Goal: Use online tool/utility: Use online tool/utility

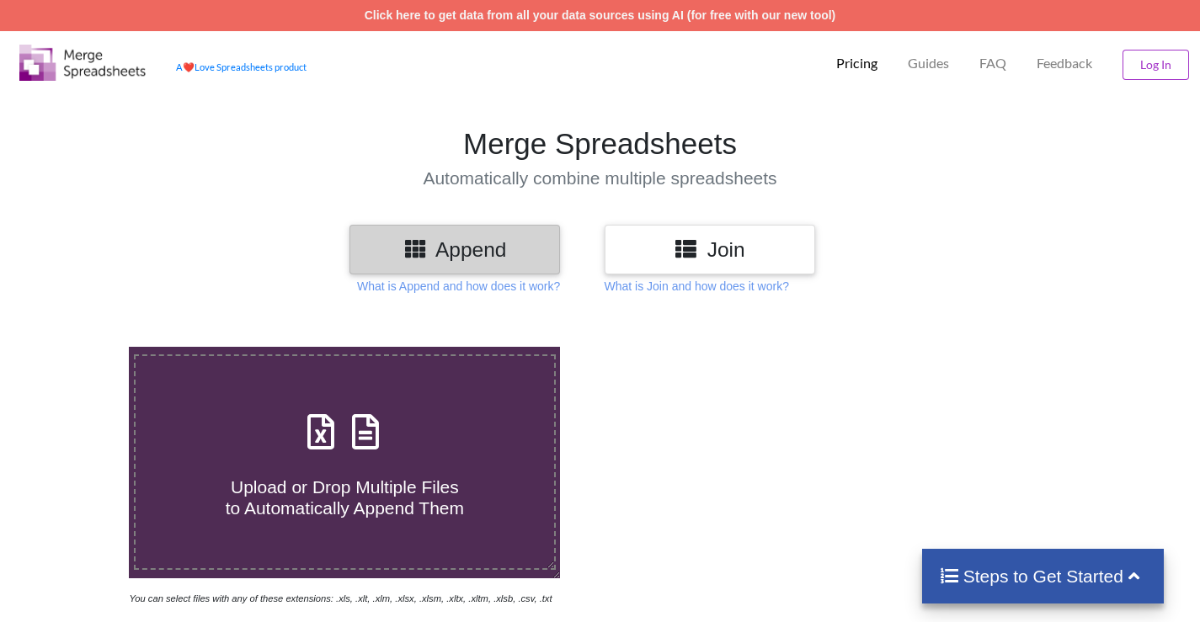
click at [423, 511] on span "Upload or Drop Multiple Files to Automatically Append Them" at bounding box center [345, 497] width 238 height 40
click at [81, 347] on input "Upload or Drop Multiple Files to Automatically Append Them" at bounding box center [81, 347] width 0 height 0
type input "C:\fakepath\PATEINT FEEDBACK RECORD [DATE]..xlsx"
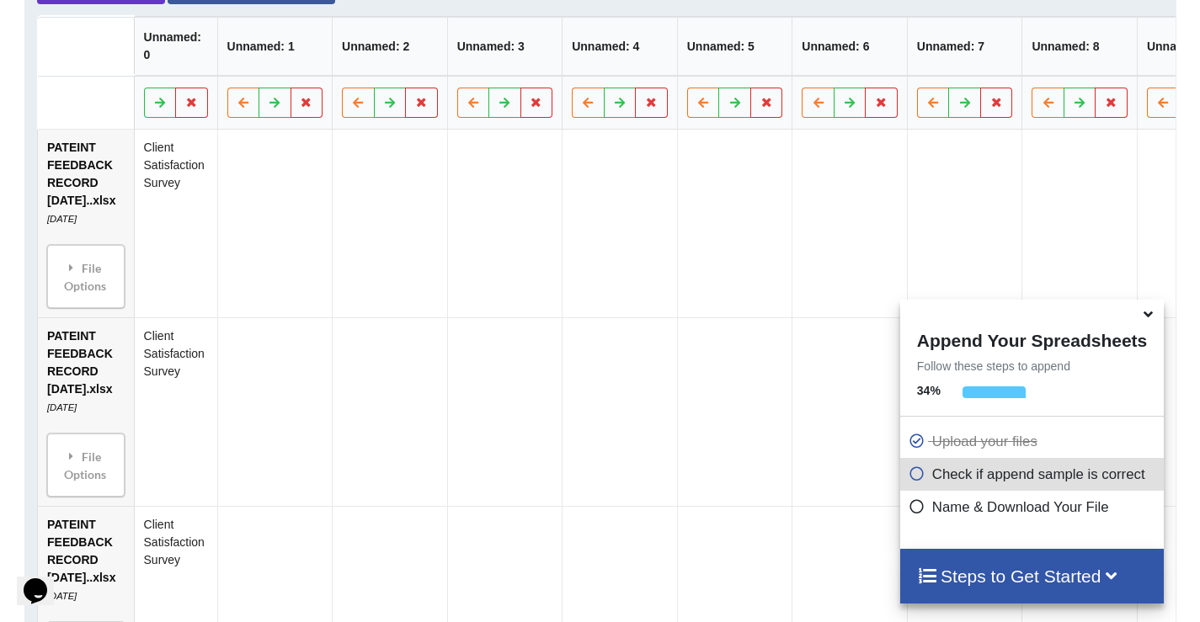
scroll to position [828, 0]
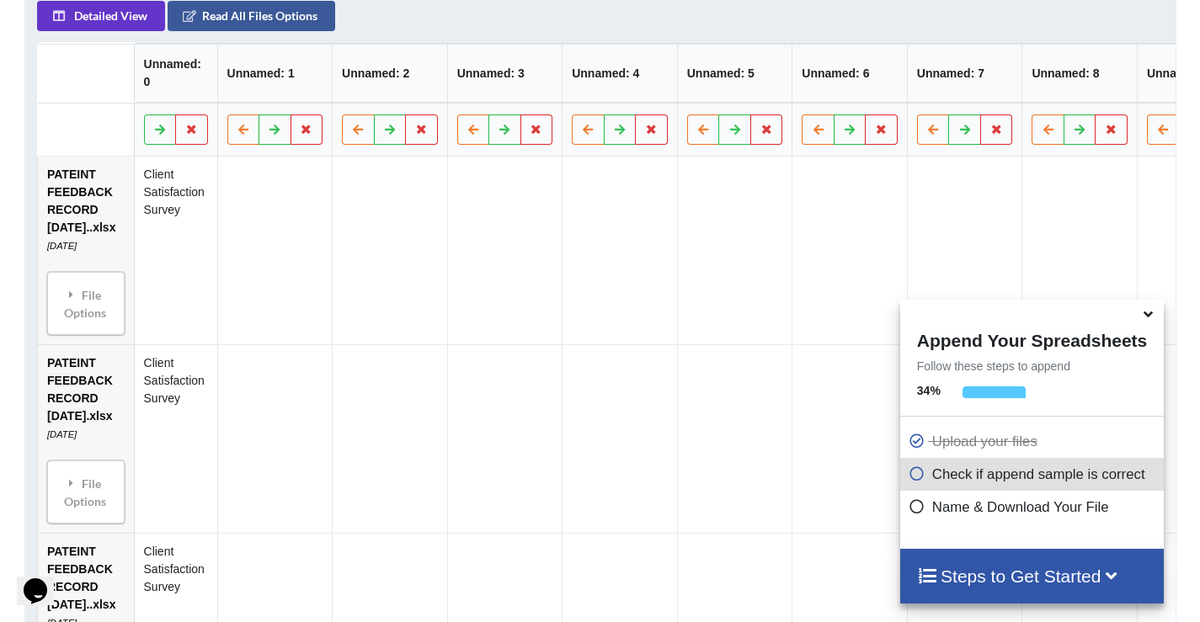
click at [1069, 585] on h4 "Steps to Get Started" at bounding box center [1032, 576] width 230 height 21
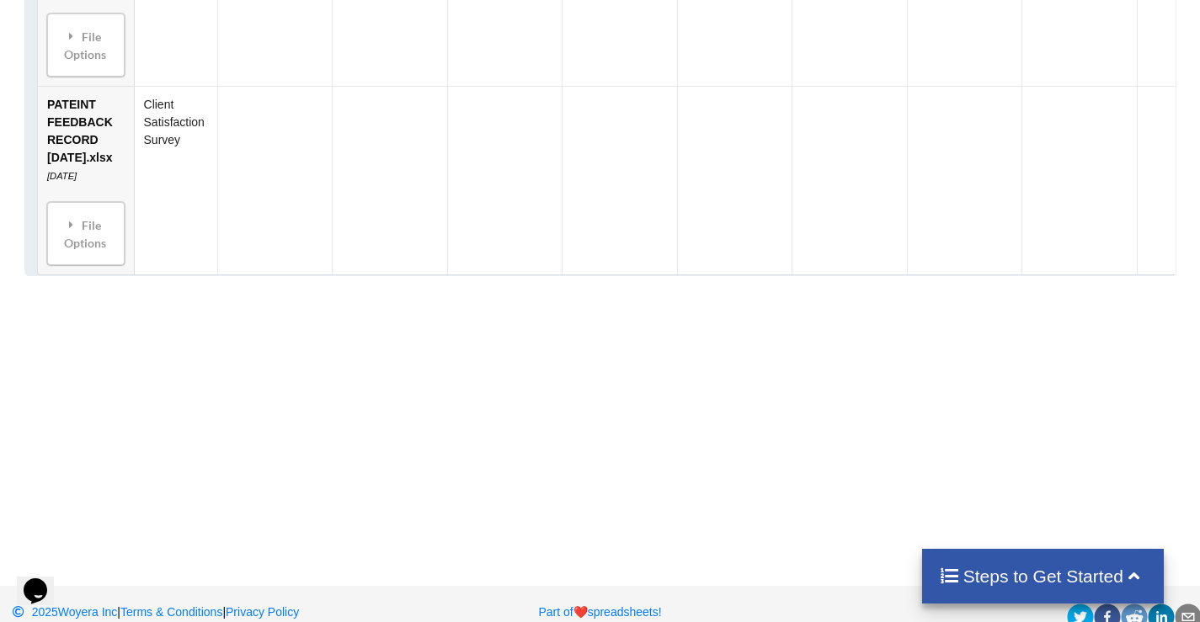
scroll to position [2565, 0]
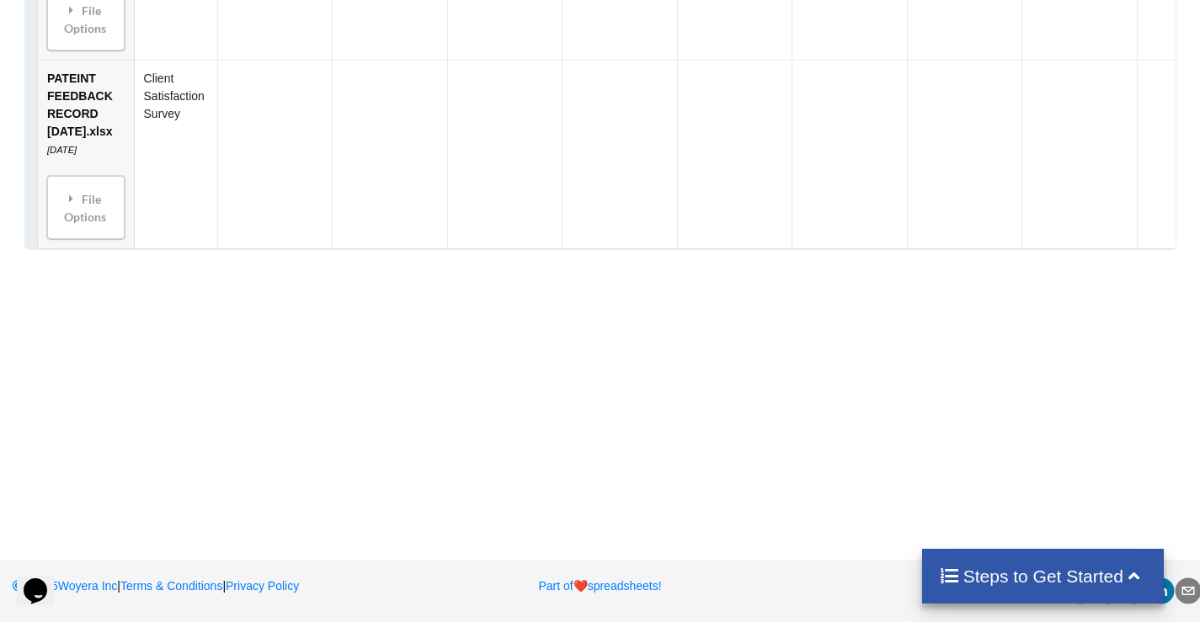
drag, startPoint x: 578, startPoint y: 285, endPoint x: 614, endPoint y: 495, distance: 213.5
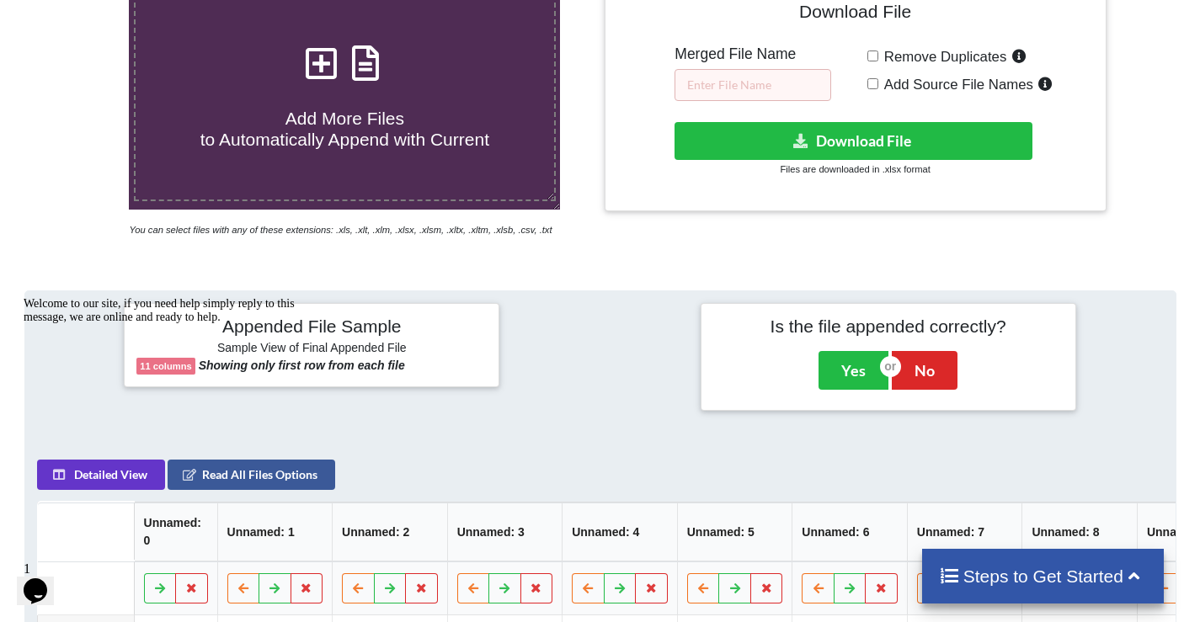
scroll to position [0, 0]
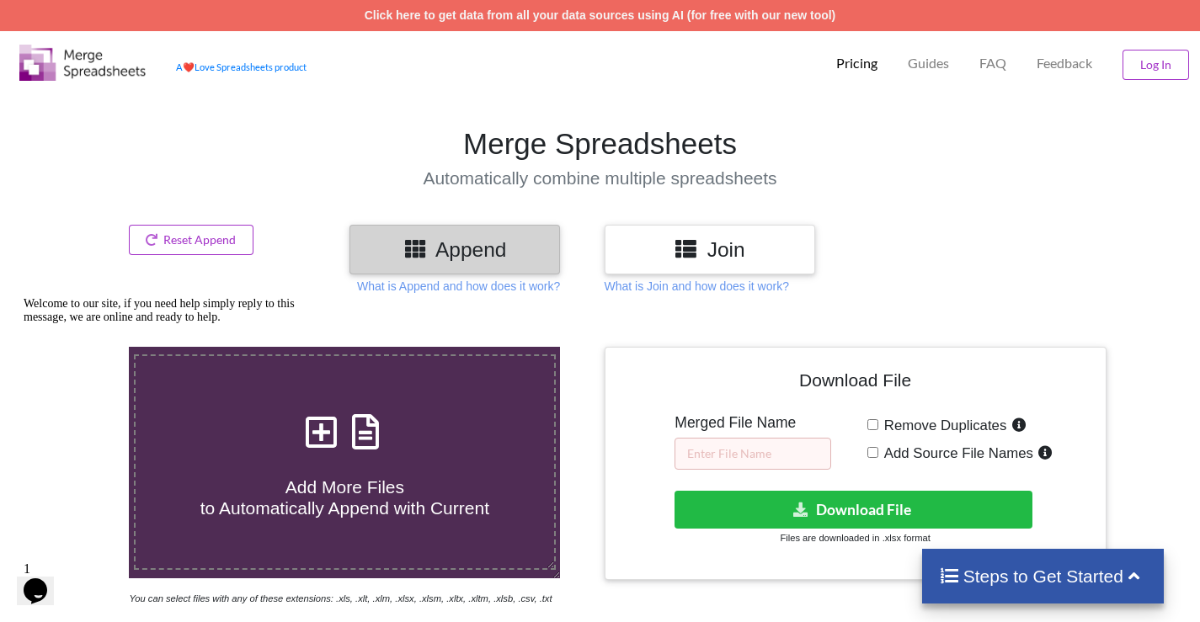
drag, startPoint x: 939, startPoint y: 196, endPoint x: 992, endPoint y: 130, distance: 85.1
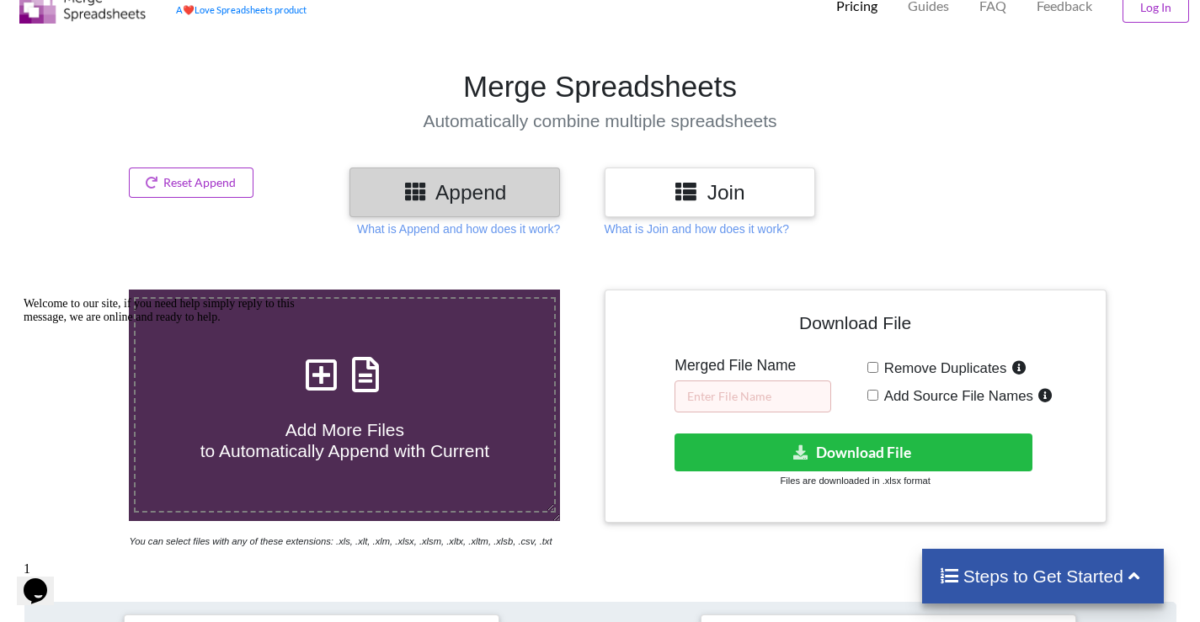
scroll to position [84, 0]
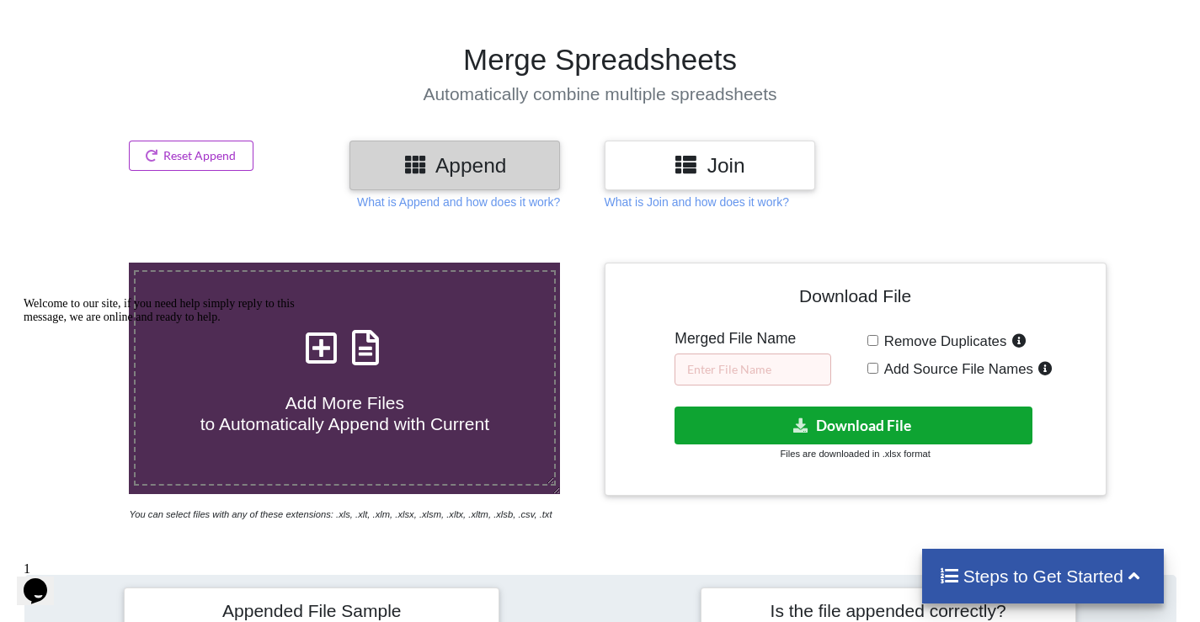
click at [852, 414] on button "Download File" at bounding box center [853, 426] width 358 height 38
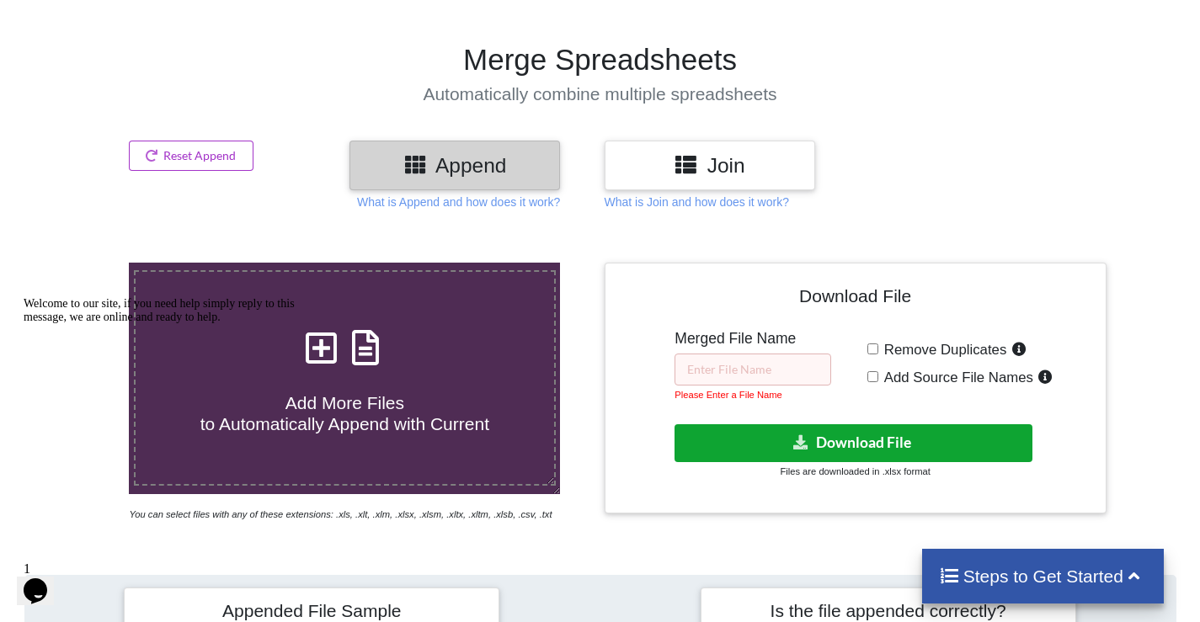
click at [861, 440] on button "Download File" at bounding box center [853, 443] width 358 height 38
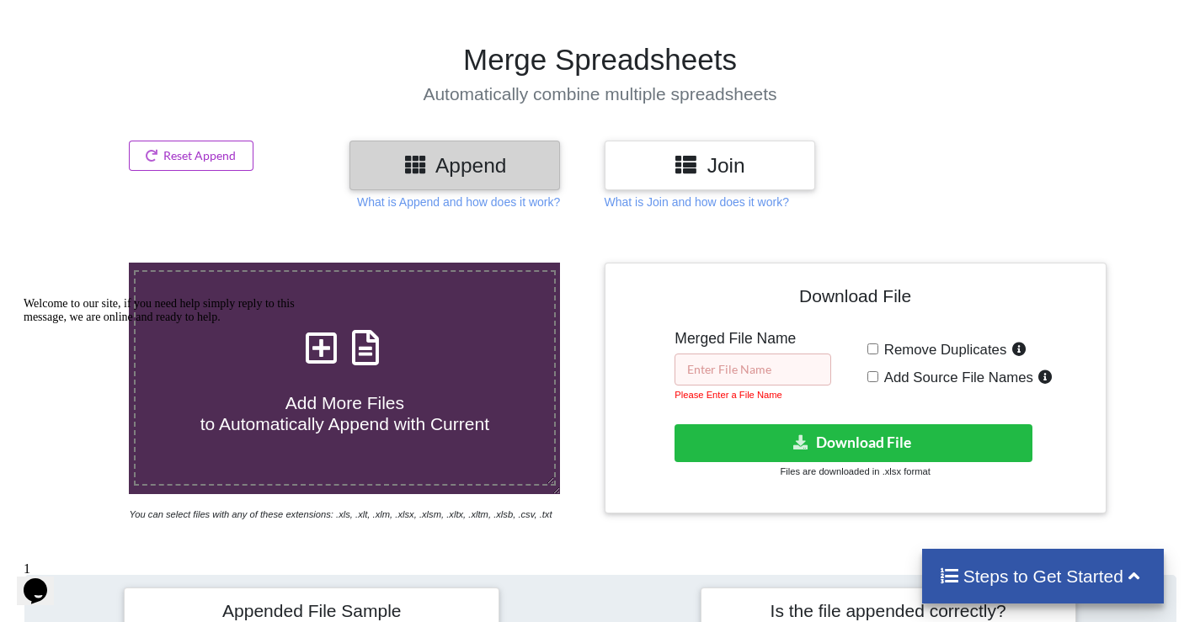
click at [796, 378] on input "text" at bounding box center [752, 370] width 157 height 32
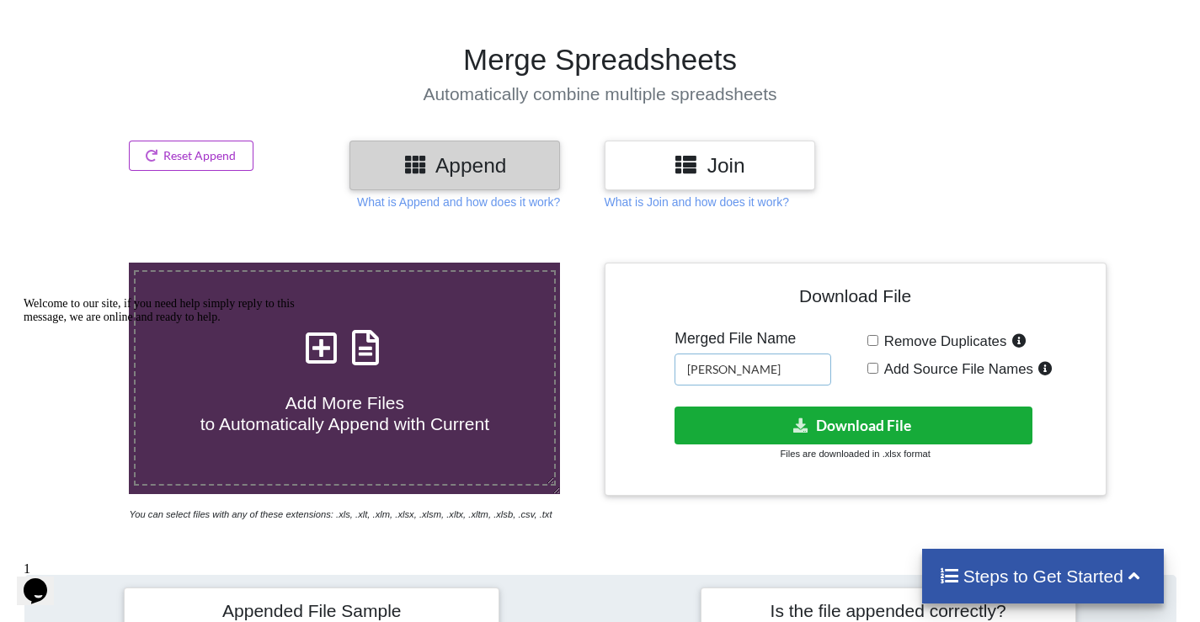
type input "[PERSON_NAME]"
click at [826, 431] on button "Download File" at bounding box center [853, 426] width 358 height 38
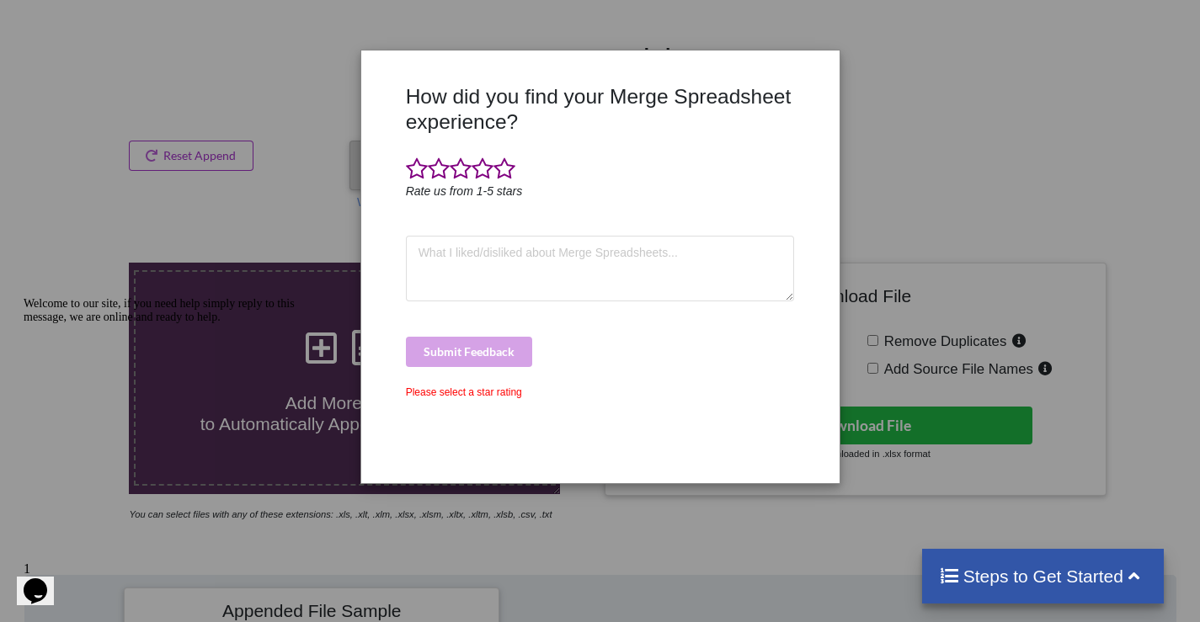
click at [1077, 211] on div "How did you find your Merge Spreadsheet experience? Rate us from 1-5 stars Subm…" at bounding box center [600, 311] width 1200 height 622
click at [200, 309] on div "Welcome to our site, if you need help simply reply to this message, we are onli…" at bounding box center [175, 310] width 303 height 27
click at [943, 408] on div "How did you find your Merge Spreadsheet experience? Rate us from 1-5 stars Subm…" at bounding box center [600, 311] width 1200 height 622
